Goal: Task Accomplishment & Management: Use online tool/utility

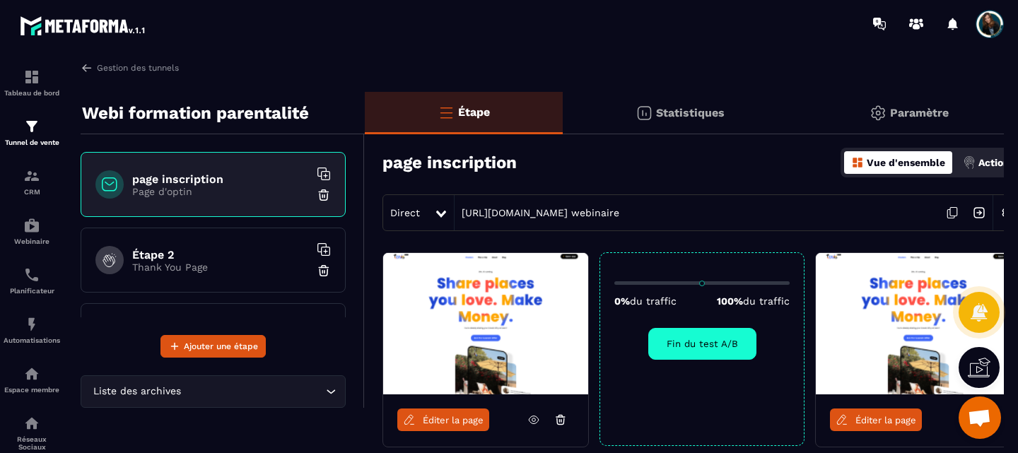
click at [991, 417] on span "Ouvrir le chat" at bounding box center [979, 419] width 23 height 20
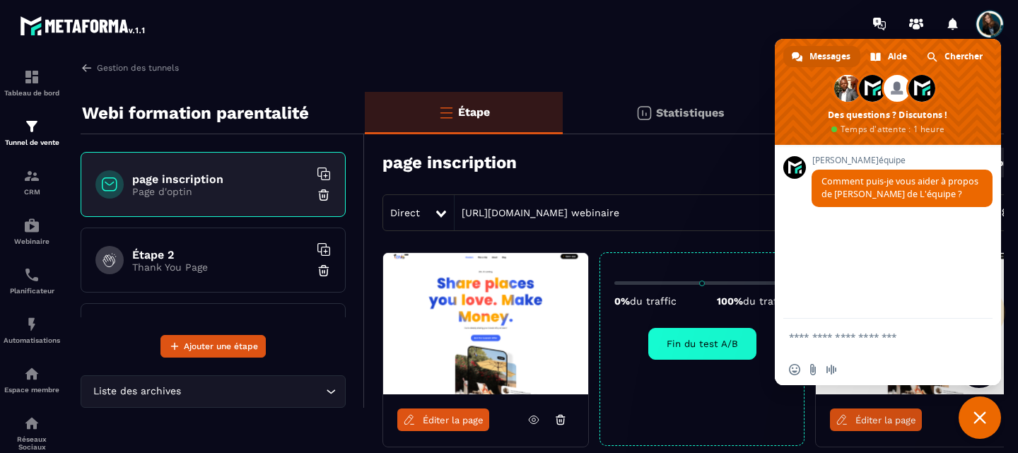
click at [987, 420] on span "Fermer le chat" at bounding box center [980, 418] width 42 height 42
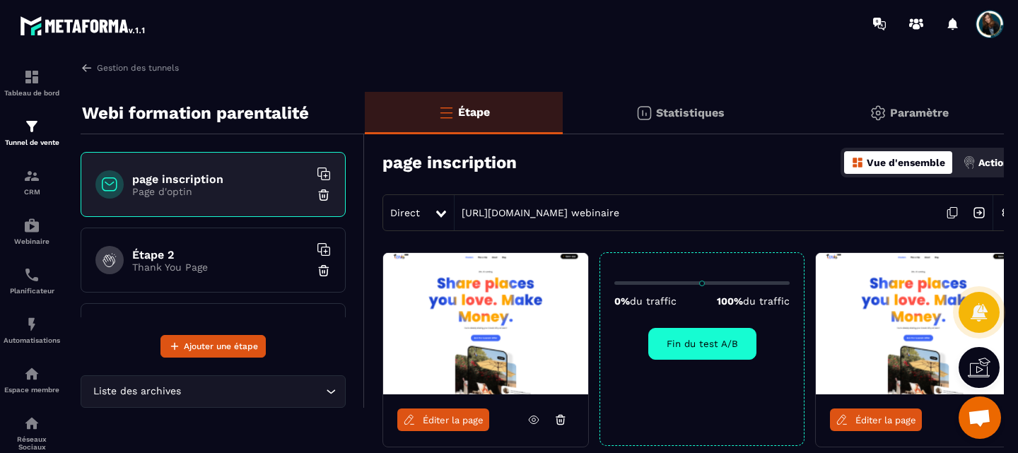
scroll to position [112, 0]
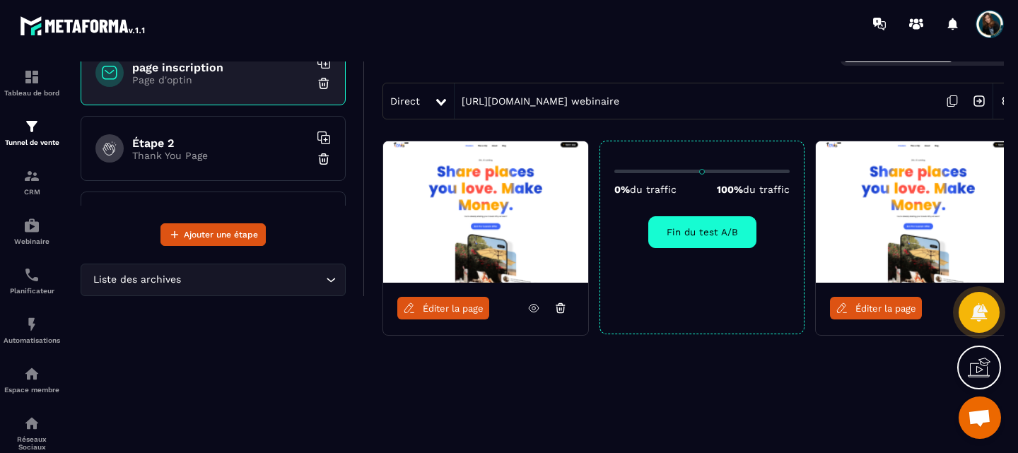
click at [854, 382] on div "Éditer la page 0% du traffic 100% du traffic Fin du test A/B Éditer la page" at bounding box center [693, 273] width 657 height 264
click at [624, 428] on div "Étape Statistiques Paramètre page inscription Vue d'ensemble Actions Direct [UR…" at bounding box center [693, 206] width 657 height 453
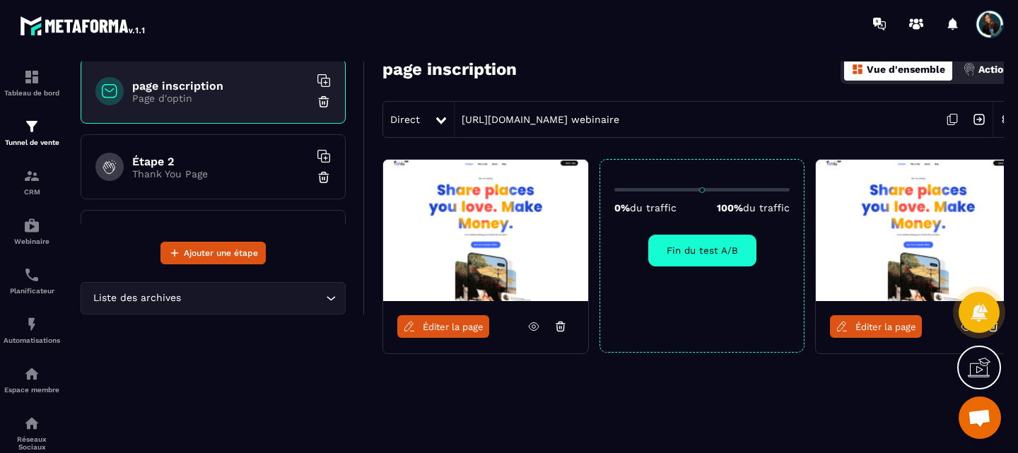
scroll to position [86, 0]
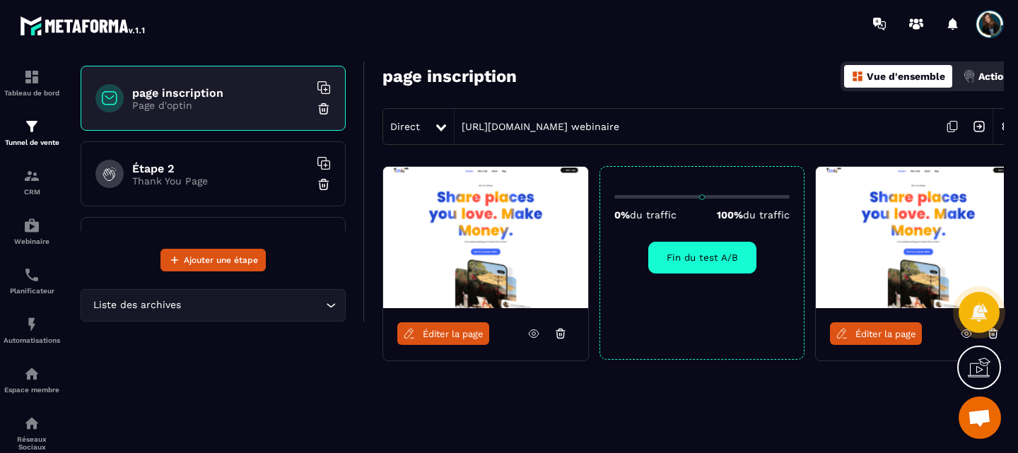
click at [997, 337] on div at bounding box center [979, 312] width 41 height 62
click at [643, 195] on input "range" at bounding box center [702, 197] width 175 height 4
drag, startPoint x: 641, startPoint y: 197, endPoint x: 903, endPoint y: 214, distance: 262.2
type input "***"
click at [790, 199] on input "range" at bounding box center [702, 197] width 175 height 4
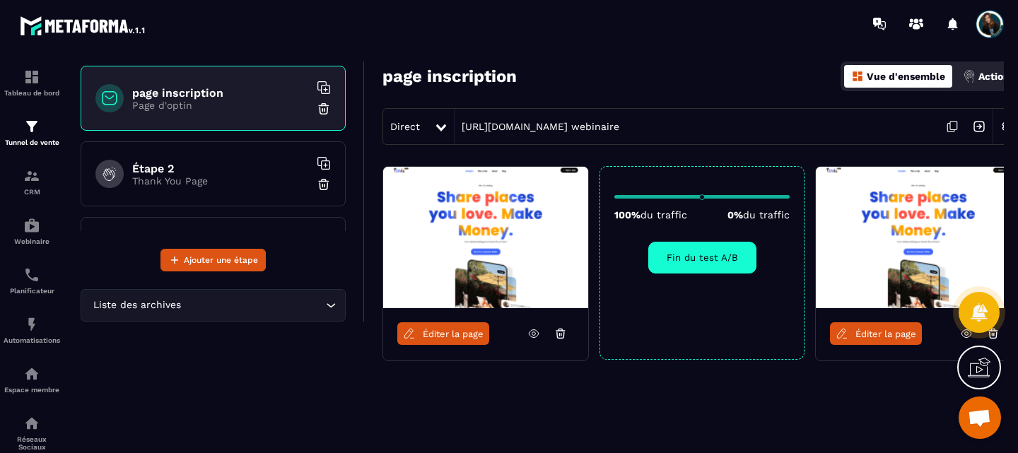
click at [738, 264] on button "Fin du test A/B" at bounding box center [703, 258] width 108 height 32
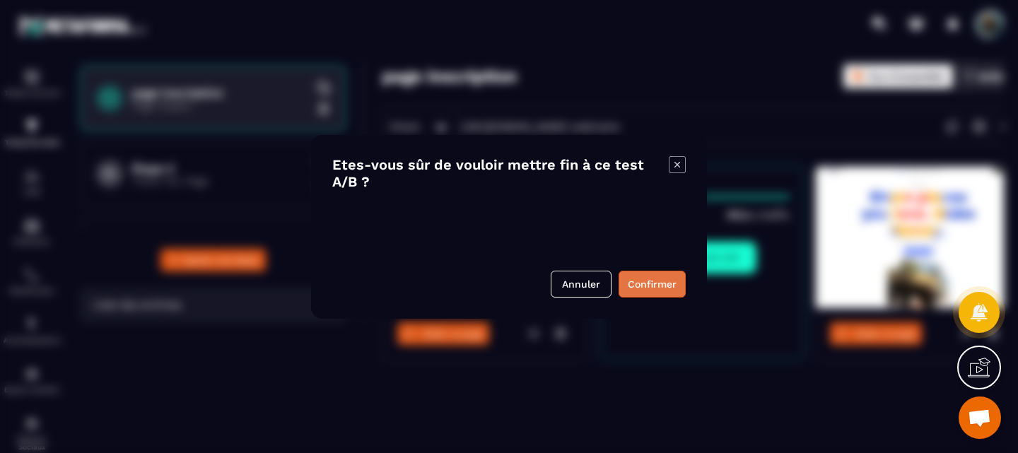
click at [641, 284] on button "Confirmer" at bounding box center [652, 284] width 67 height 27
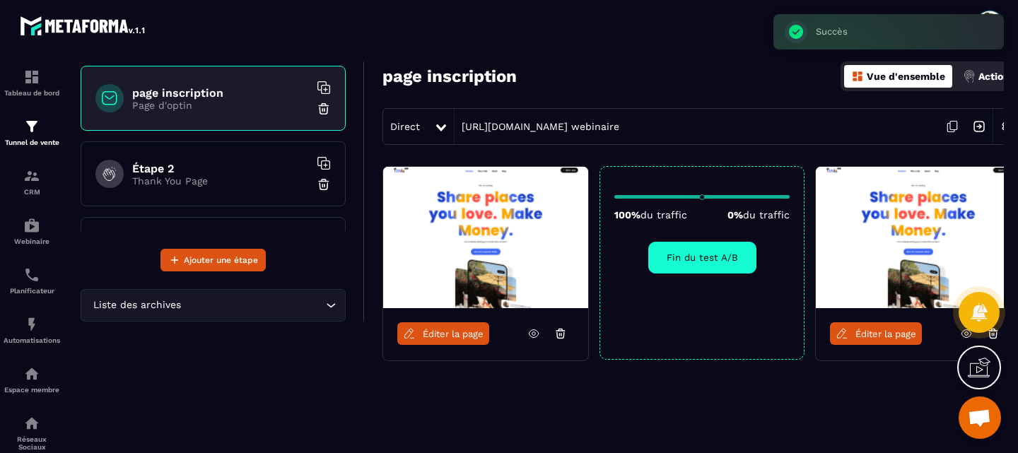
click at [993, 336] on div at bounding box center [979, 312] width 41 height 62
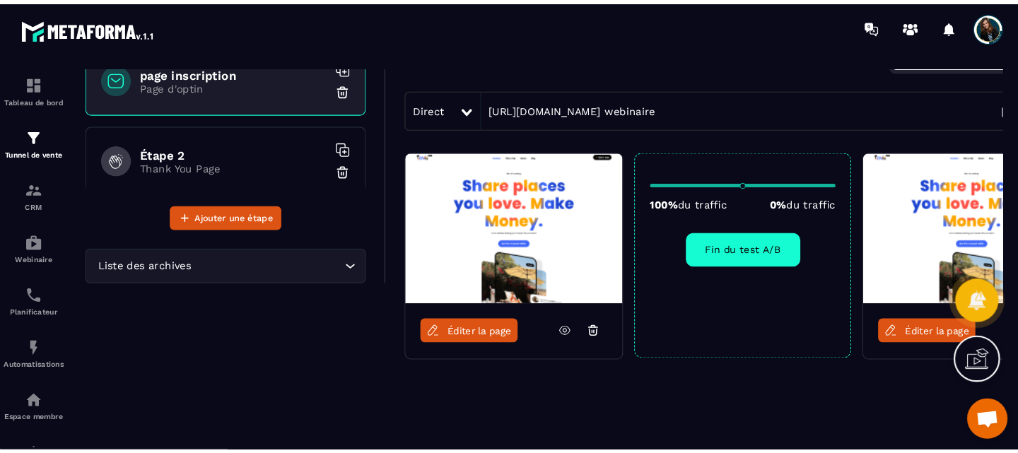
scroll to position [112, 0]
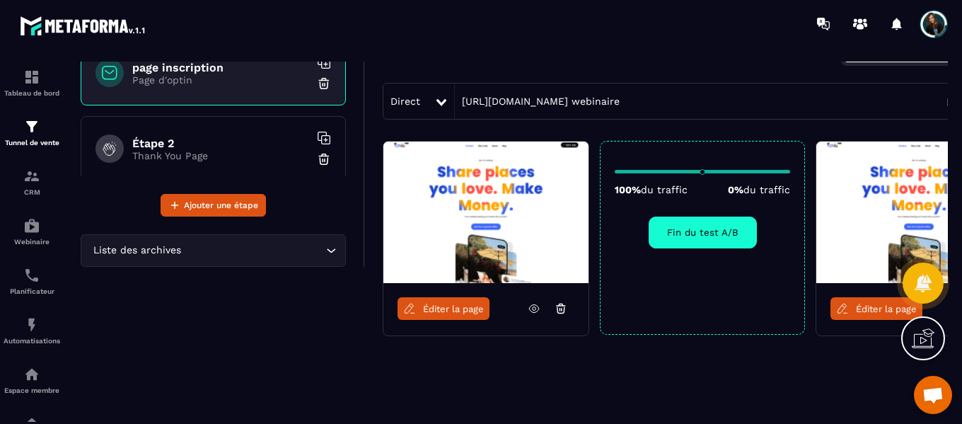
click at [829, 357] on div "Éditer la page 100% du traffic 0% du traffic Fin du test A/B Éditer la page" at bounding box center [693, 273] width 657 height 264
click at [929, 395] on span "Ouvrir le chat" at bounding box center [932, 396] width 23 height 18
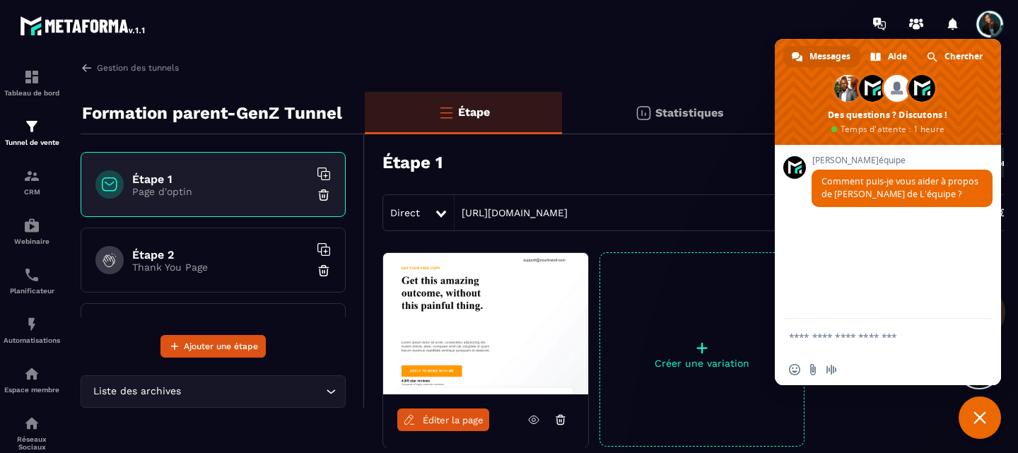
click at [975, 414] on span "Fermer le chat" at bounding box center [980, 418] width 13 height 13
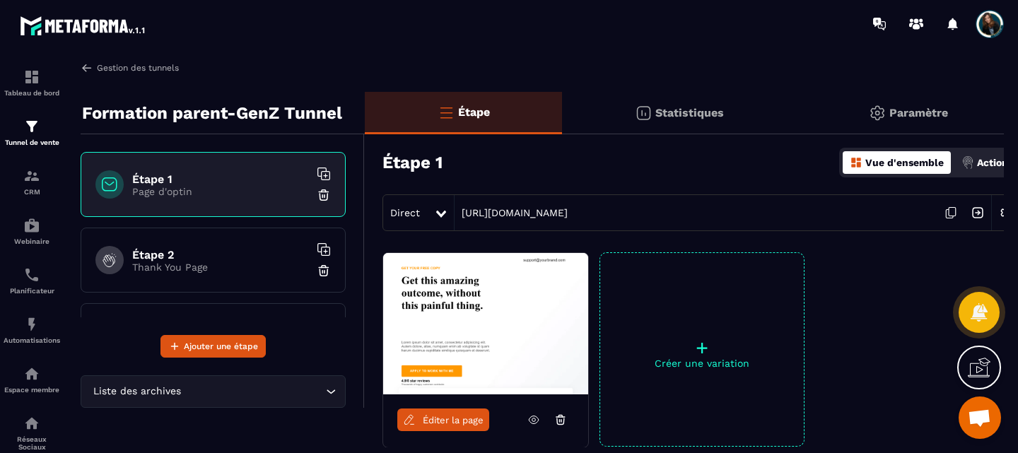
click at [91, 69] on img at bounding box center [87, 68] width 13 height 13
